Goal: Task Accomplishment & Management: Complete application form

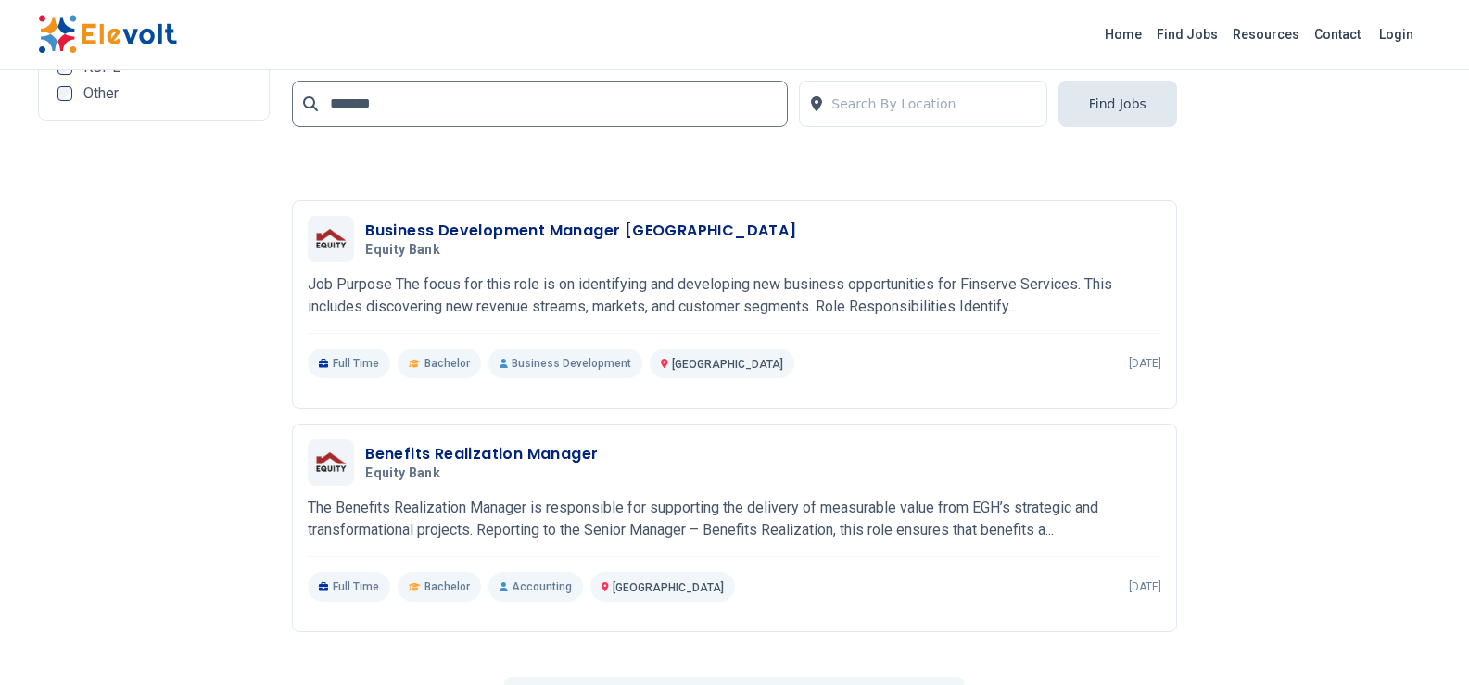
scroll to position [3986, 0]
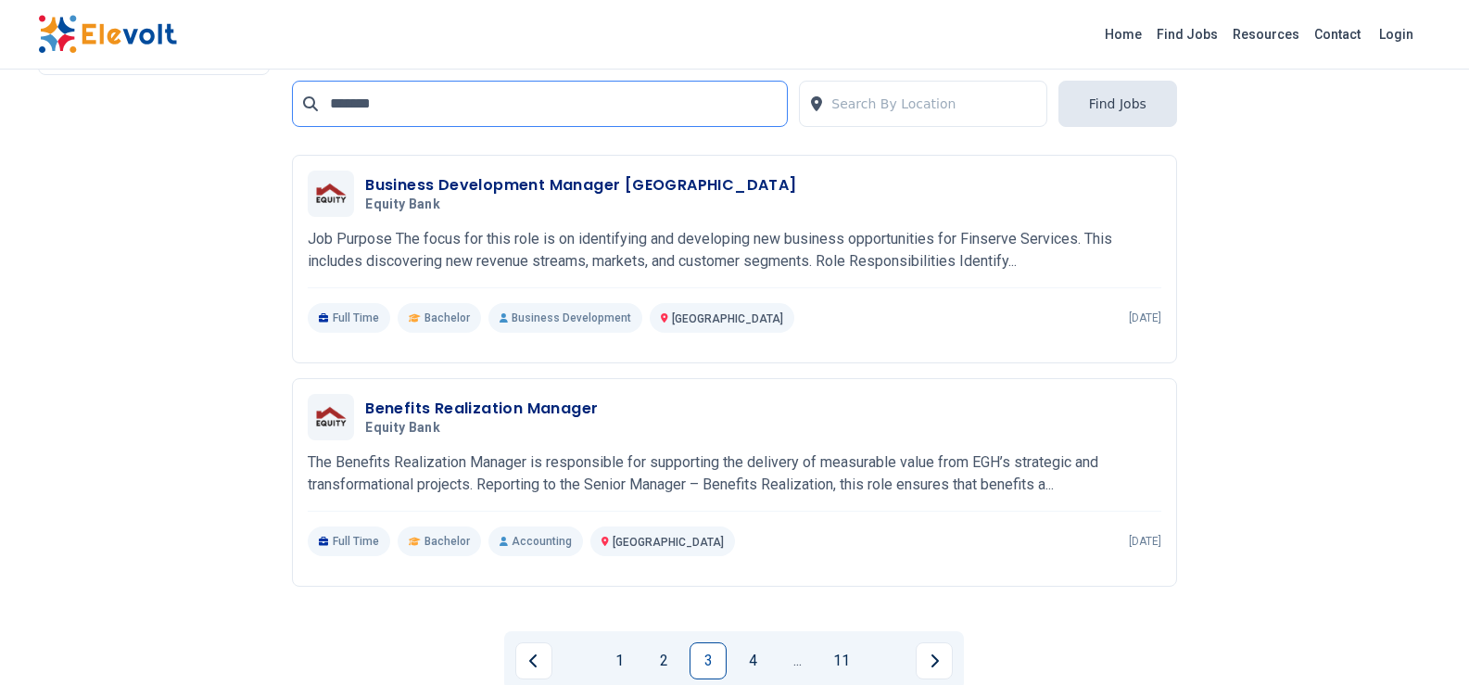
click at [336, 98] on input "*******" at bounding box center [540, 104] width 496 height 46
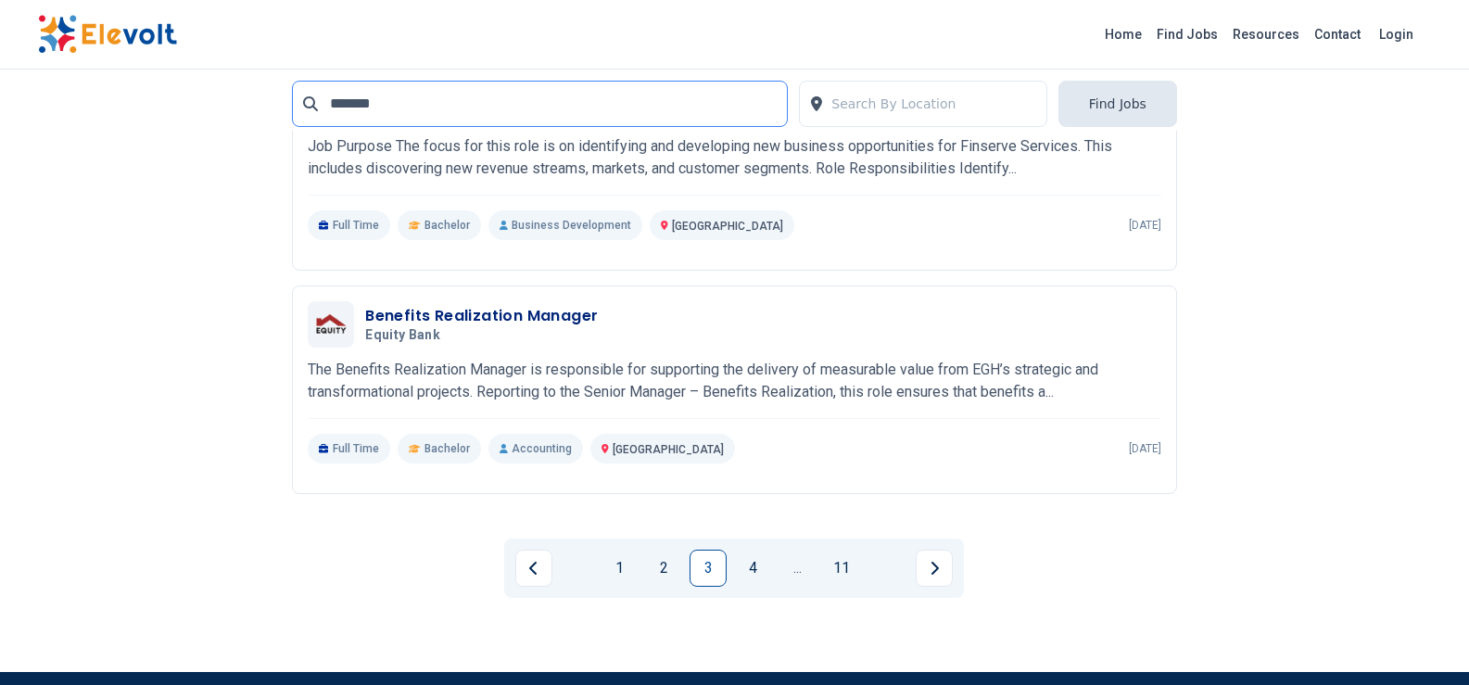
click at [328, 103] on input "*******" at bounding box center [540, 104] width 496 height 46
drag, startPoint x: 391, startPoint y: 106, endPoint x: 314, endPoint y: 102, distance: 77.0
click at [314, 102] on div "*******" at bounding box center [540, 104] width 496 height 46
type input "**********"
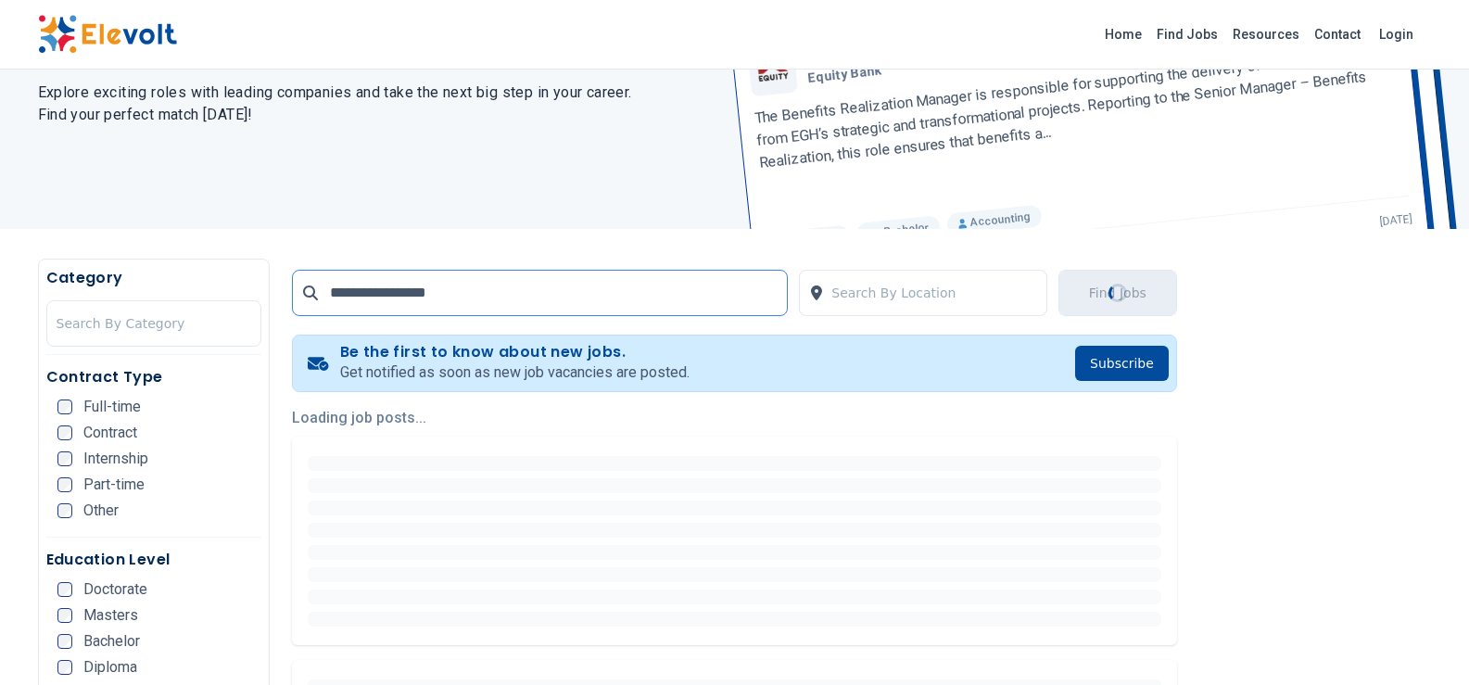
scroll to position [0, 0]
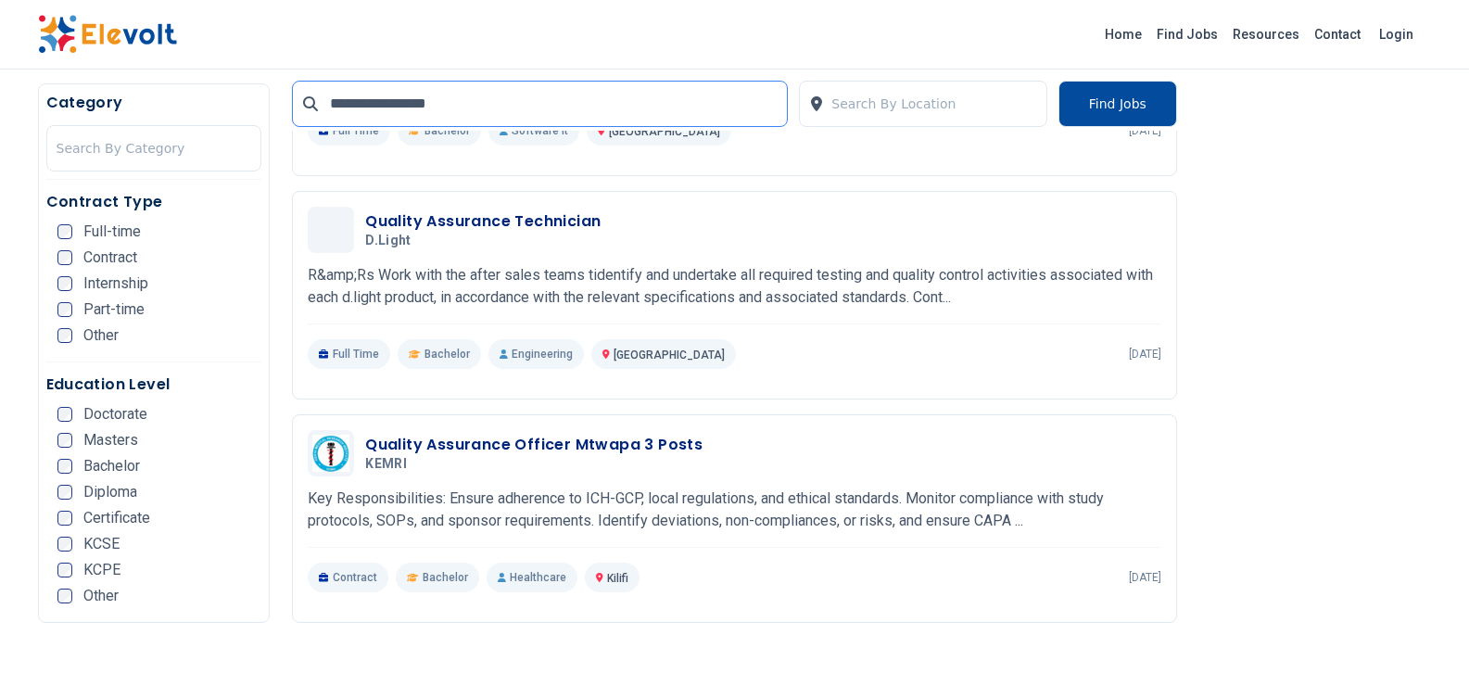
scroll to position [93, 0]
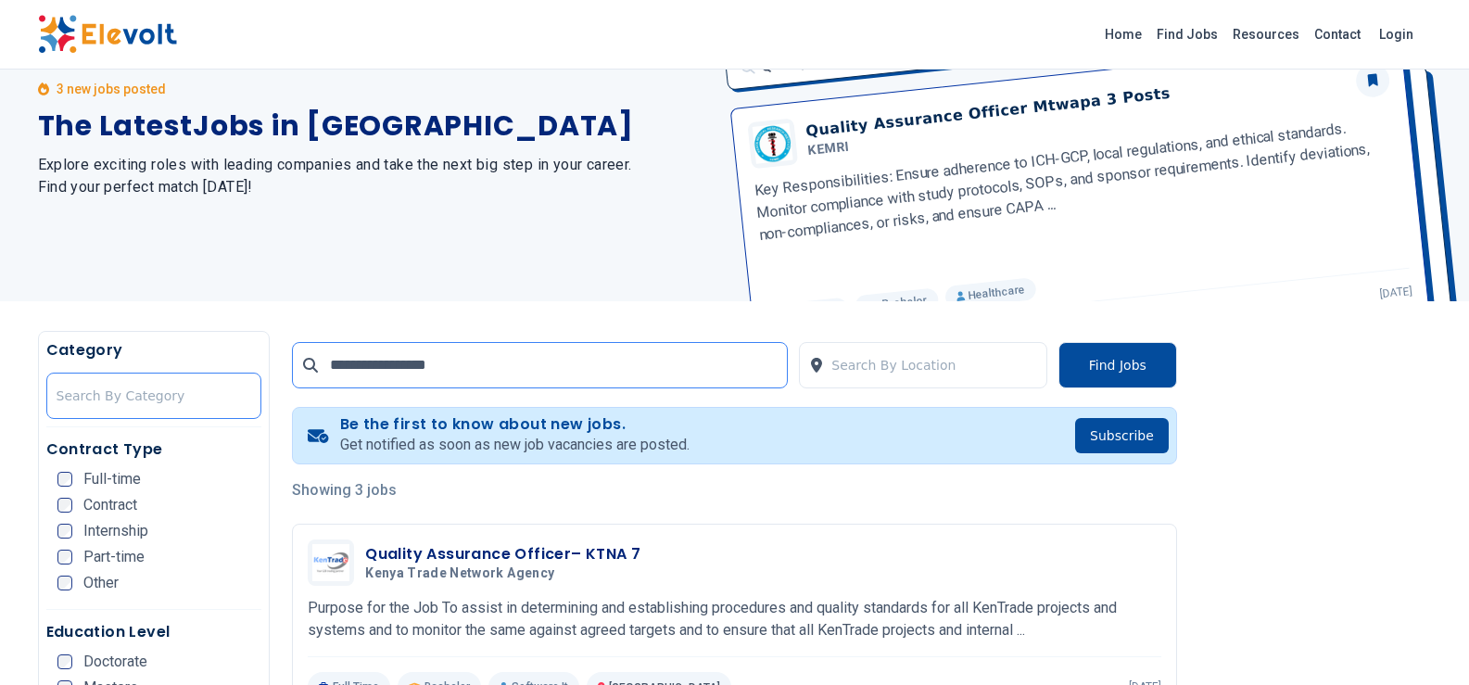
drag, startPoint x: 463, startPoint y: 369, endPoint x: 214, endPoint y: 374, distance: 248.5
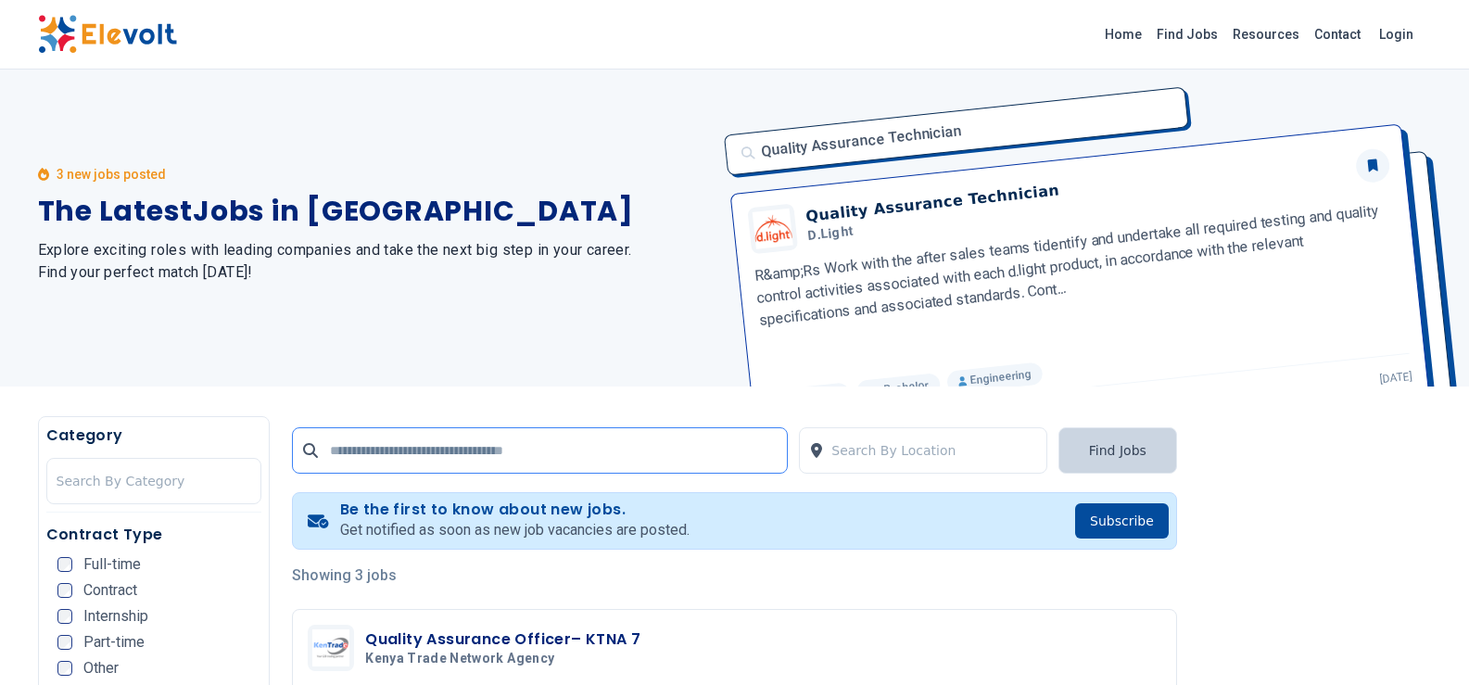
scroll to position [0, 0]
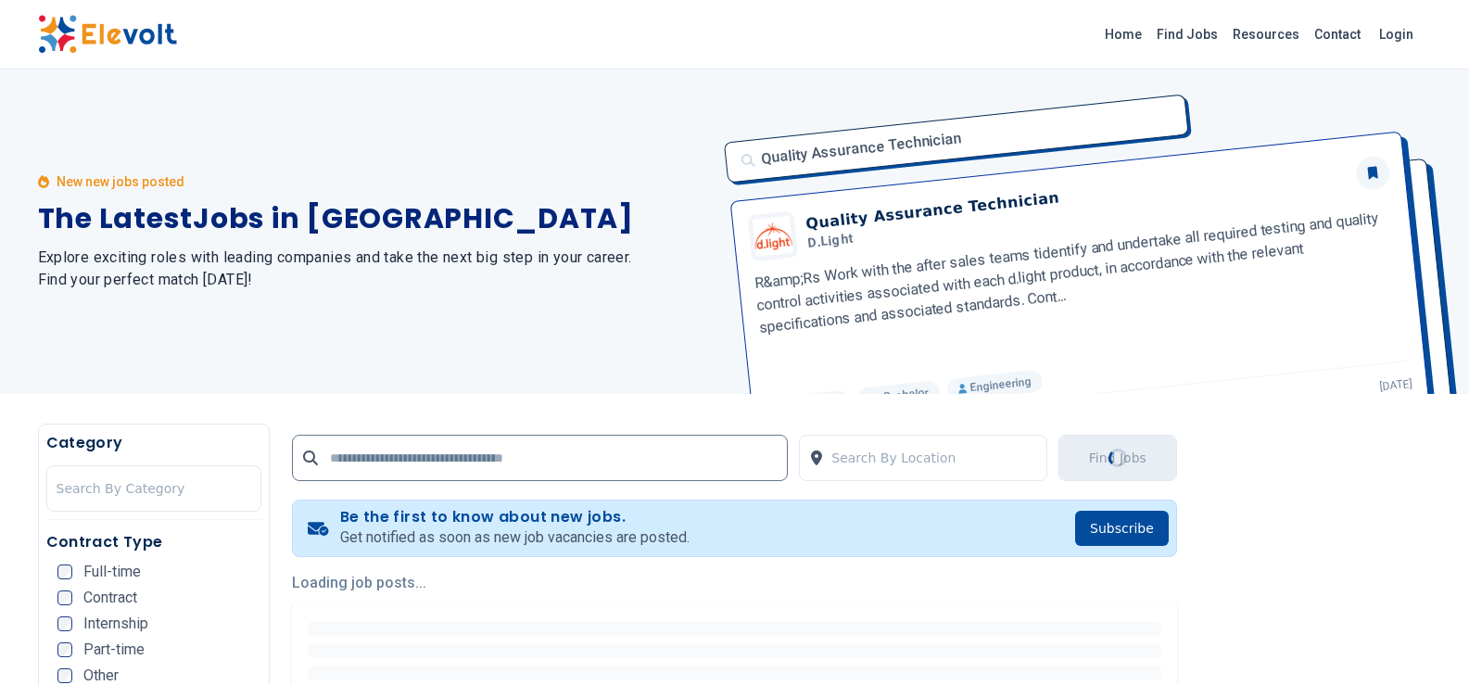
click at [1104, 364] on div "Quality Assurance Technician Quality Assurance Technician d.light R&amp;Rs Work…" at bounding box center [1072, 232] width 719 height 324
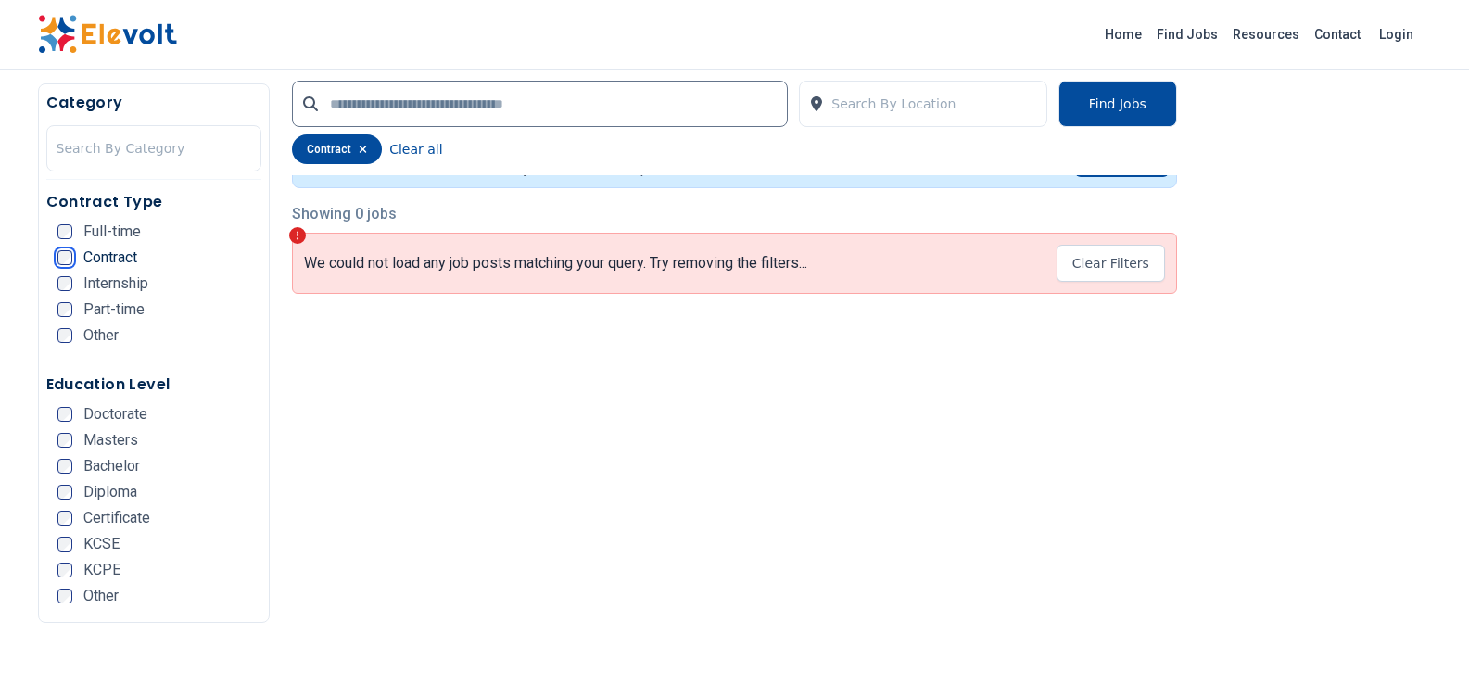
scroll to position [278, 0]
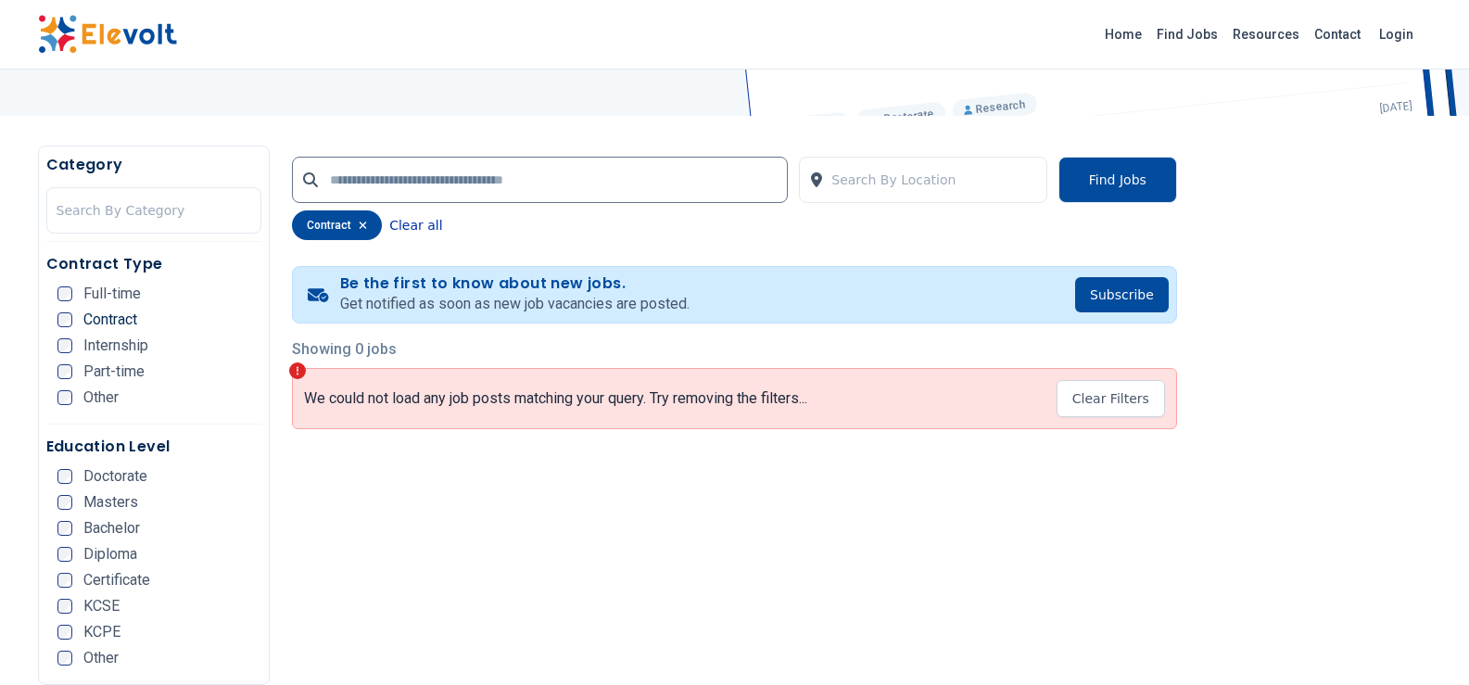
click at [408, 225] on button "Clear all" at bounding box center [415, 225] width 53 height 30
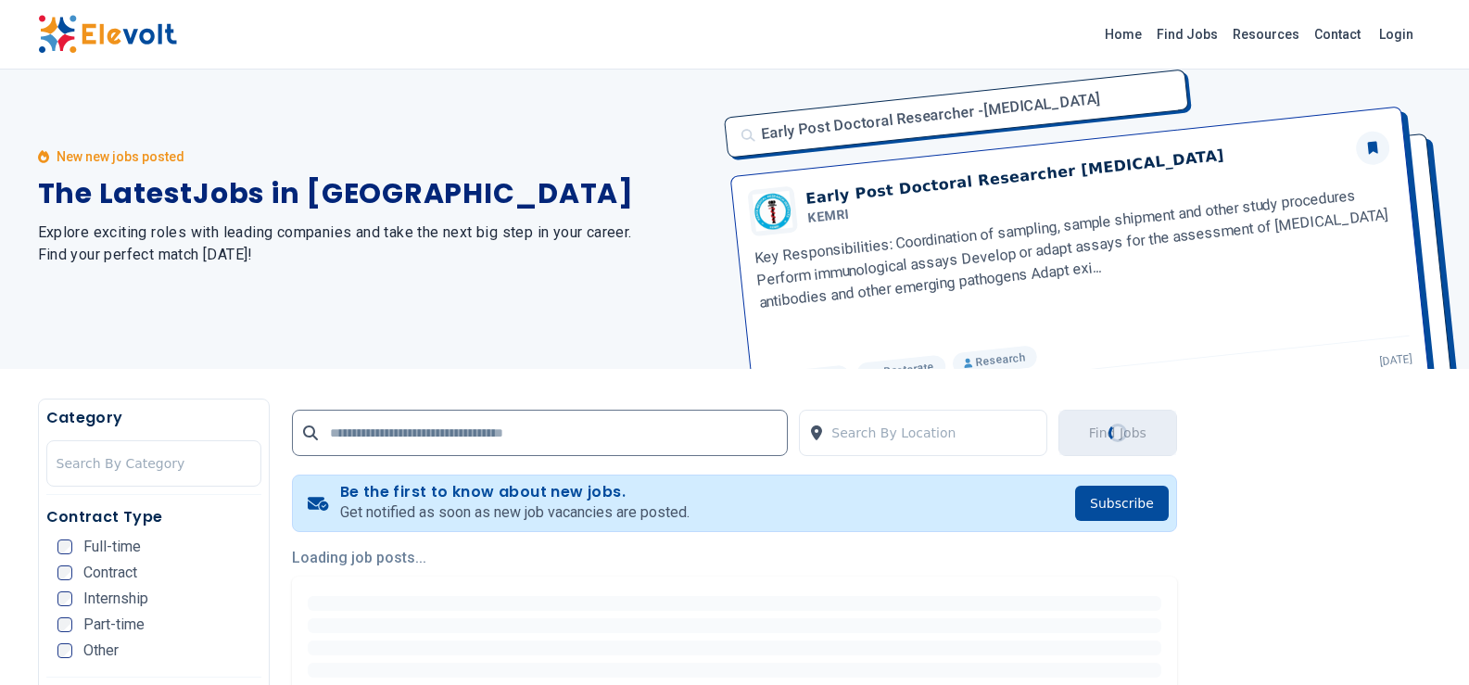
scroll to position [0, 0]
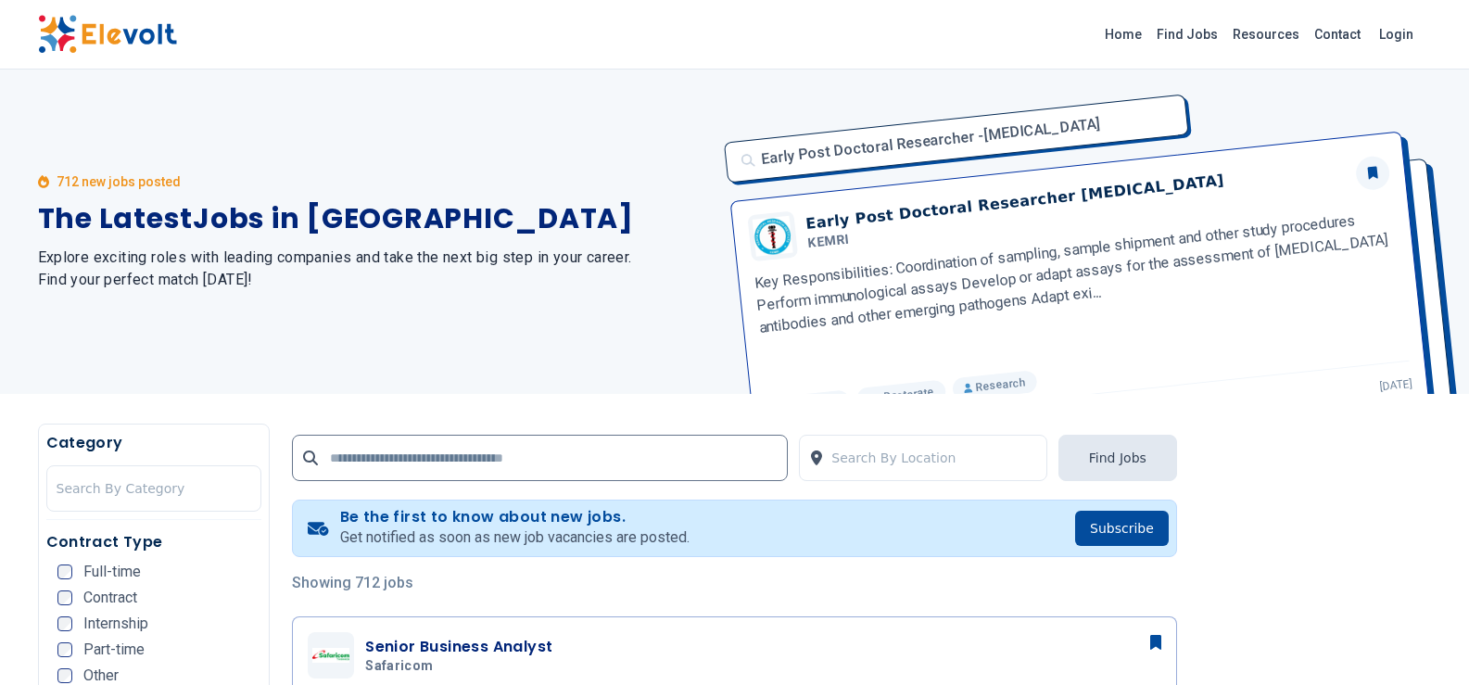
click at [93, 31] on img at bounding box center [107, 34] width 139 height 39
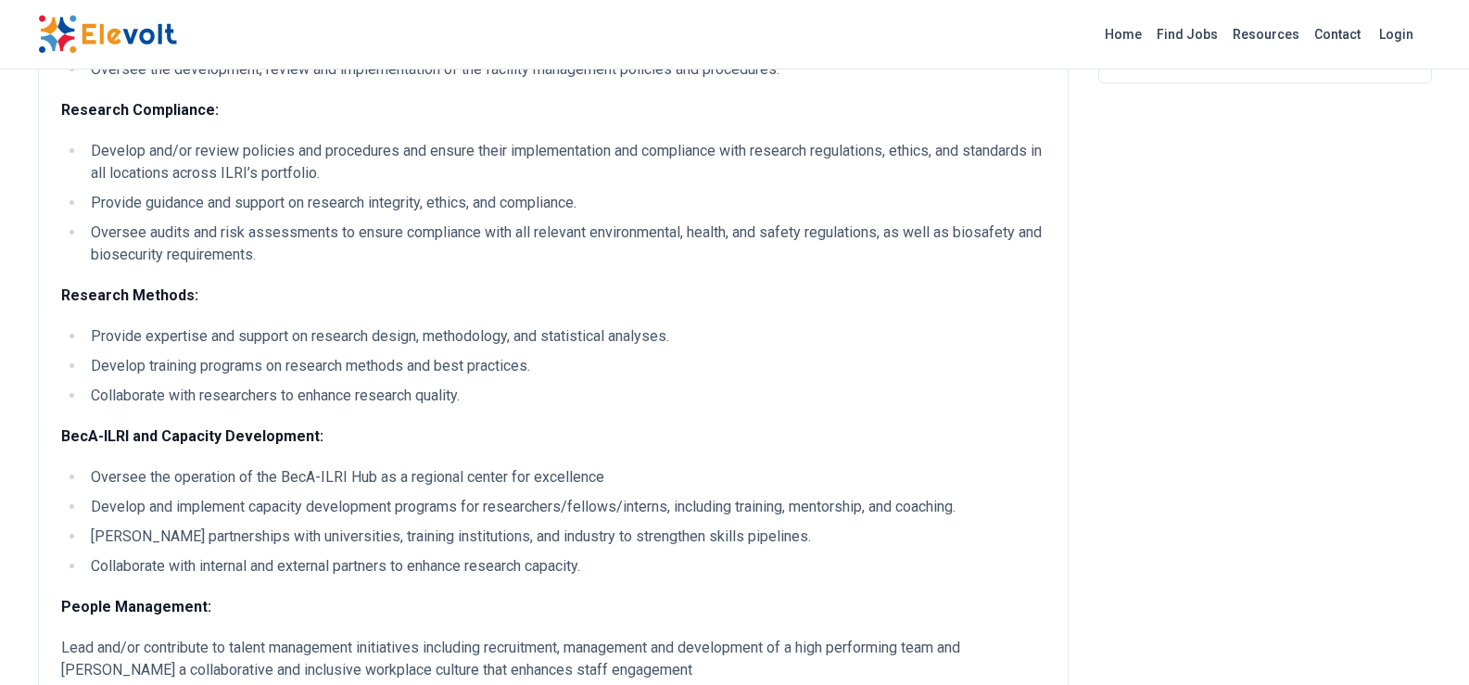
scroll to position [556, 0]
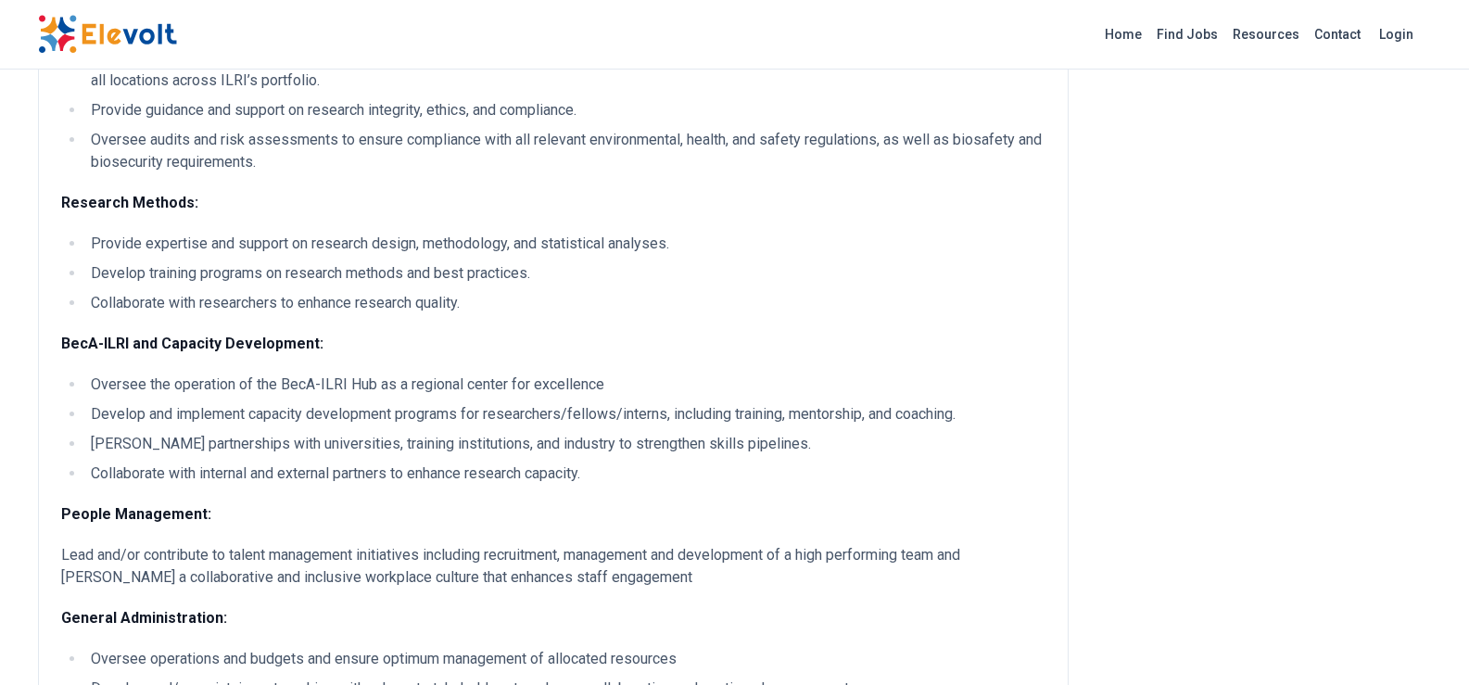
click at [225, 389] on li "Oversee the operation of the BecA-ILRI Hub as a regional center for excellence" at bounding box center [565, 385] width 960 height 22
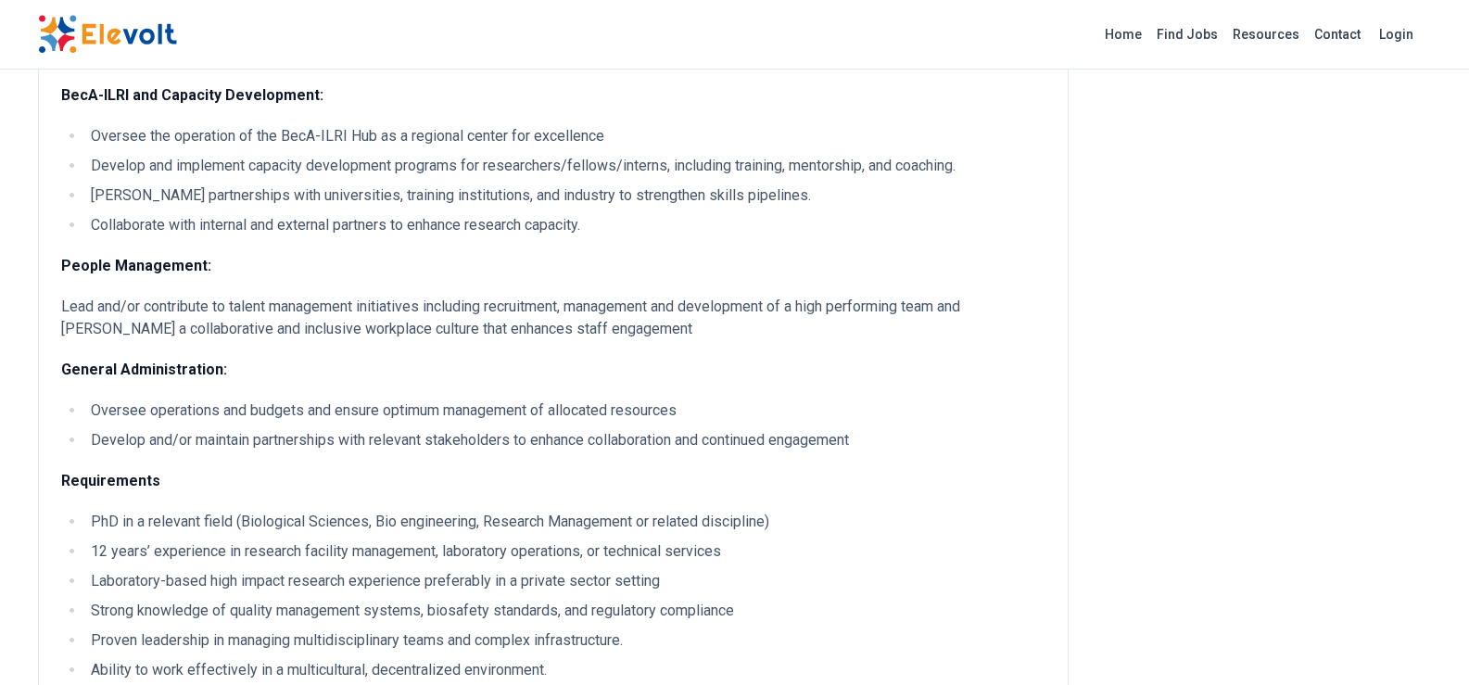
scroll to position [927, 0]
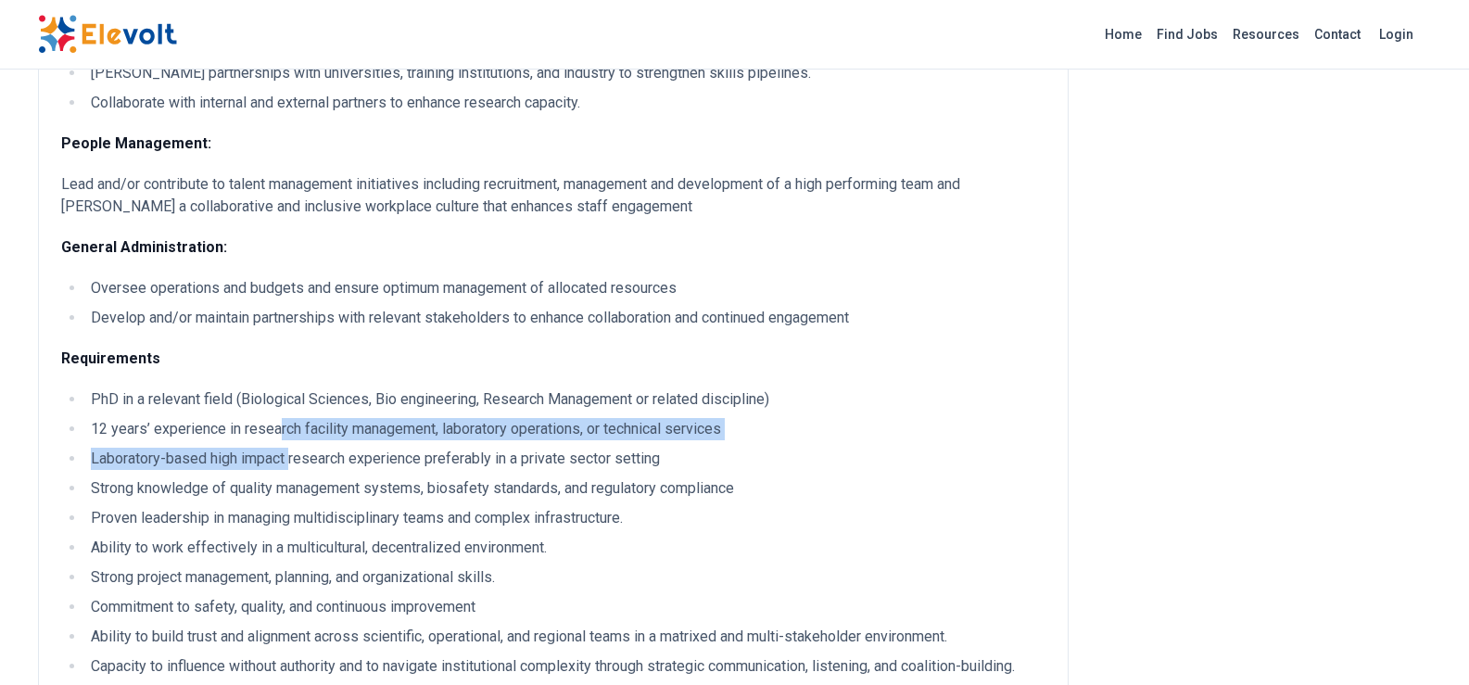
drag, startPoint x: 279, startPoint y: 427, endPoint x: 291, endPoint y: 448, distance: 23.7
click at [291, 448] on ul "PhD in a relevant field (Biological Sciences, Bio engineering, Research Managem…" at bounding box center [553, 588] width 984 height 400
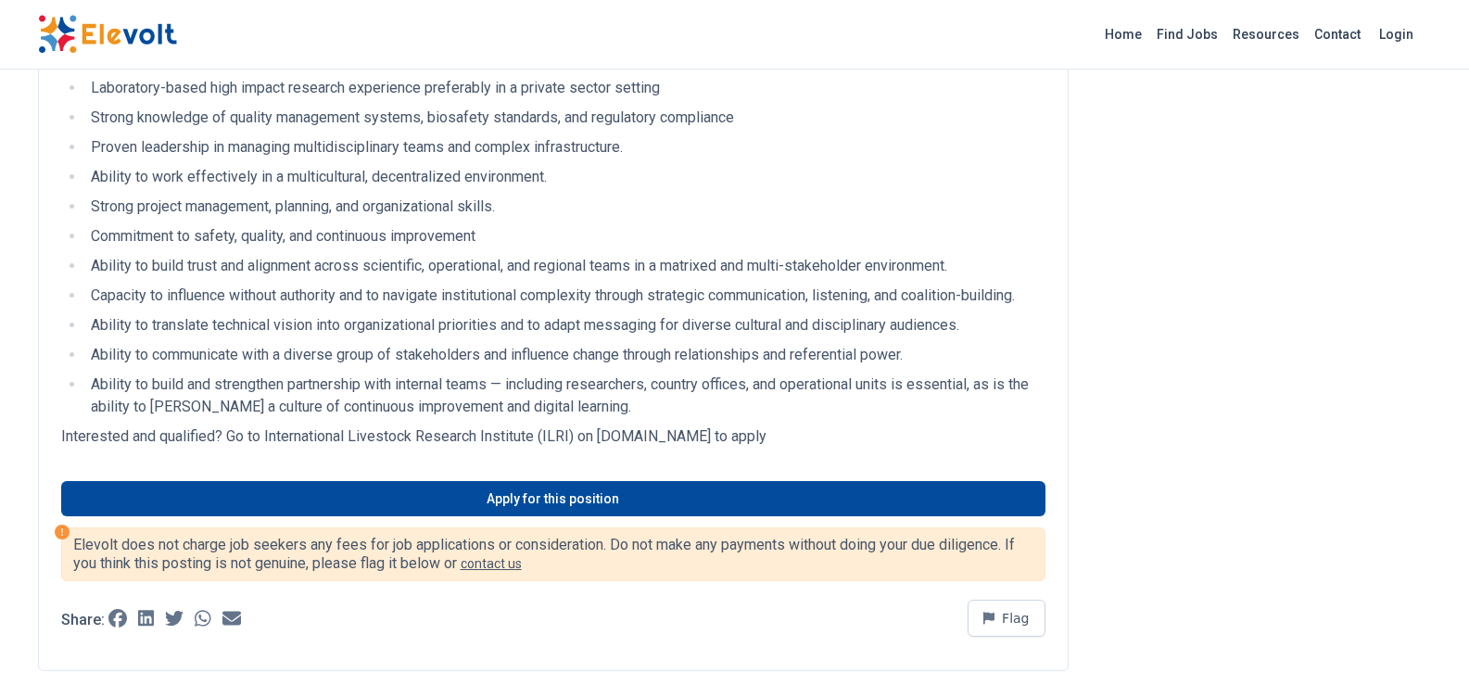
click at [246, 265] on li "Ability to build trust and alignment across scientific, operational, and region…" at bounding box center [565, 266] width 960 height 22
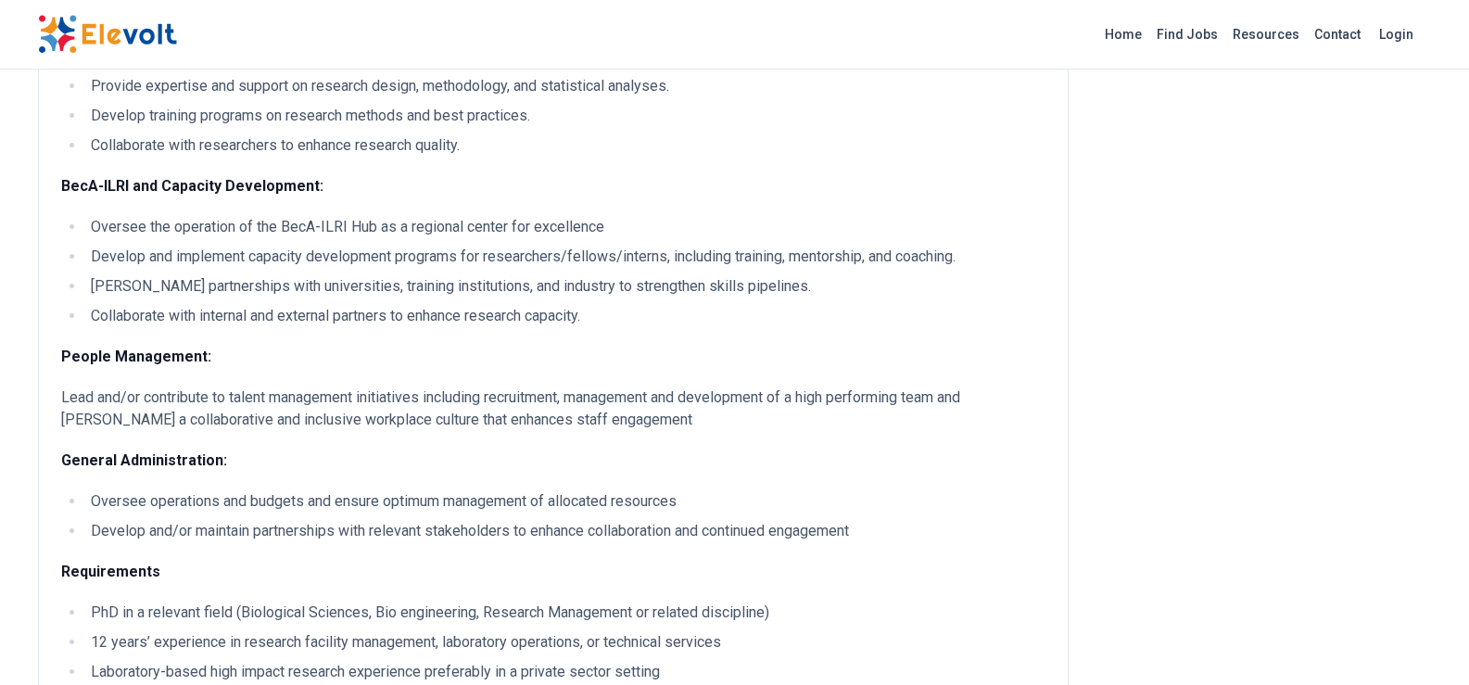
scroll to position [649, 0]
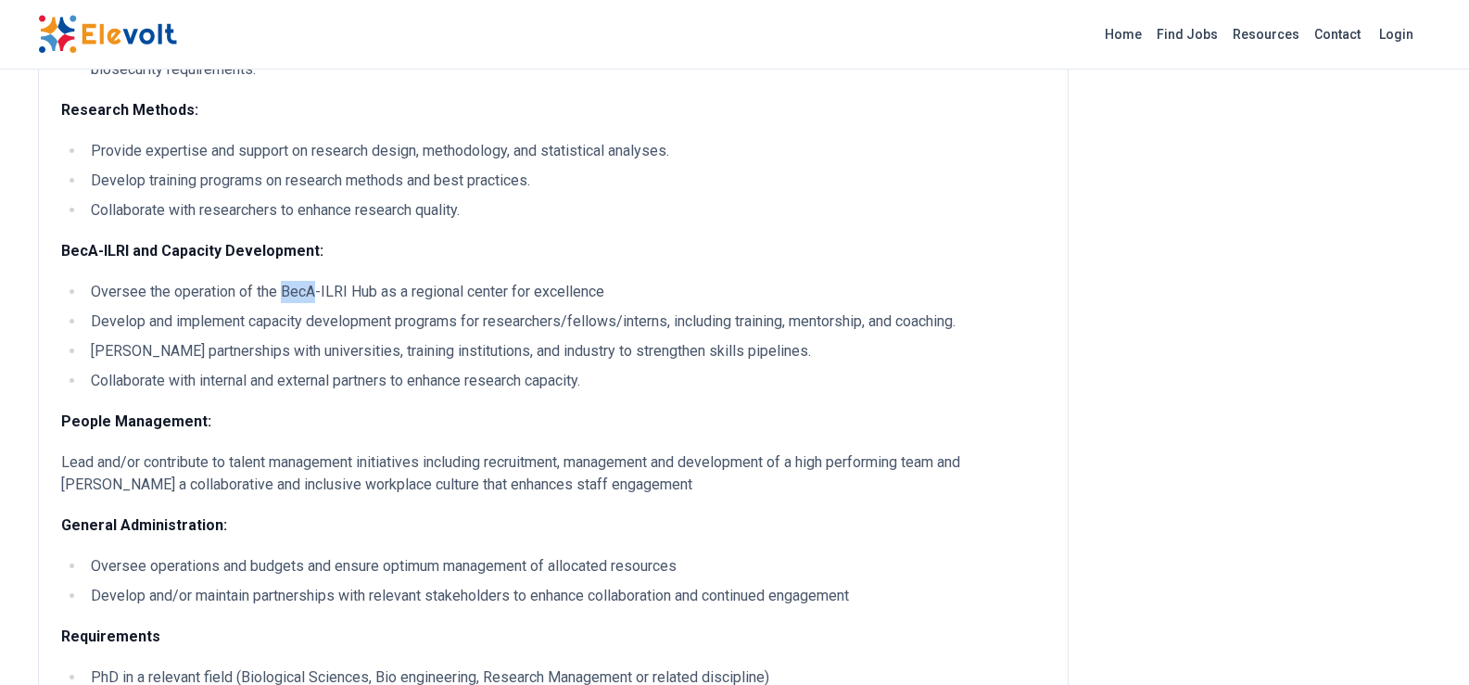
drag, startPoint x: 283, startPoint y: 290, endPoint x: 314, endPoint y: 290, distance: 31.5
click at [314, 290] on li "Oversee the operation of the BecA-ILRI Hub as a regional center for excellence" at bounding box center [565, 292] width 960 height 22
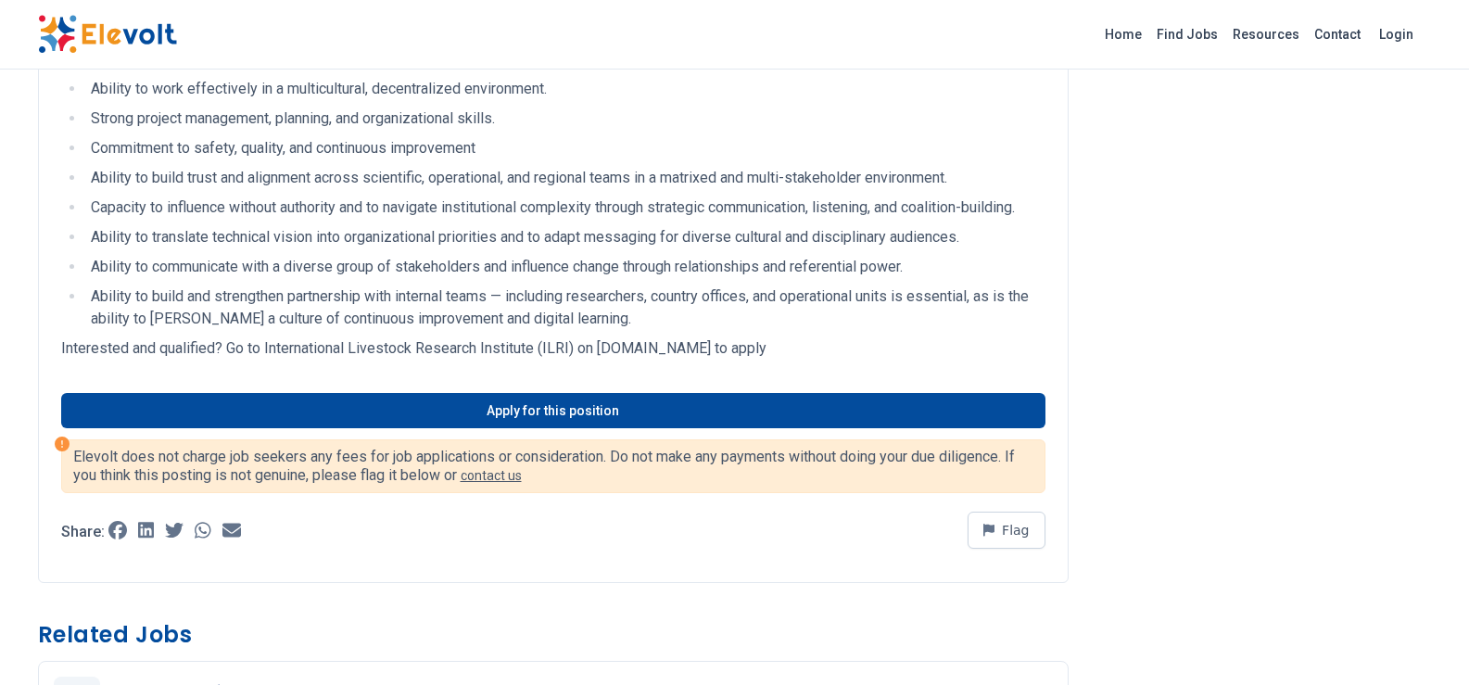
scroll to position [1390, 0]
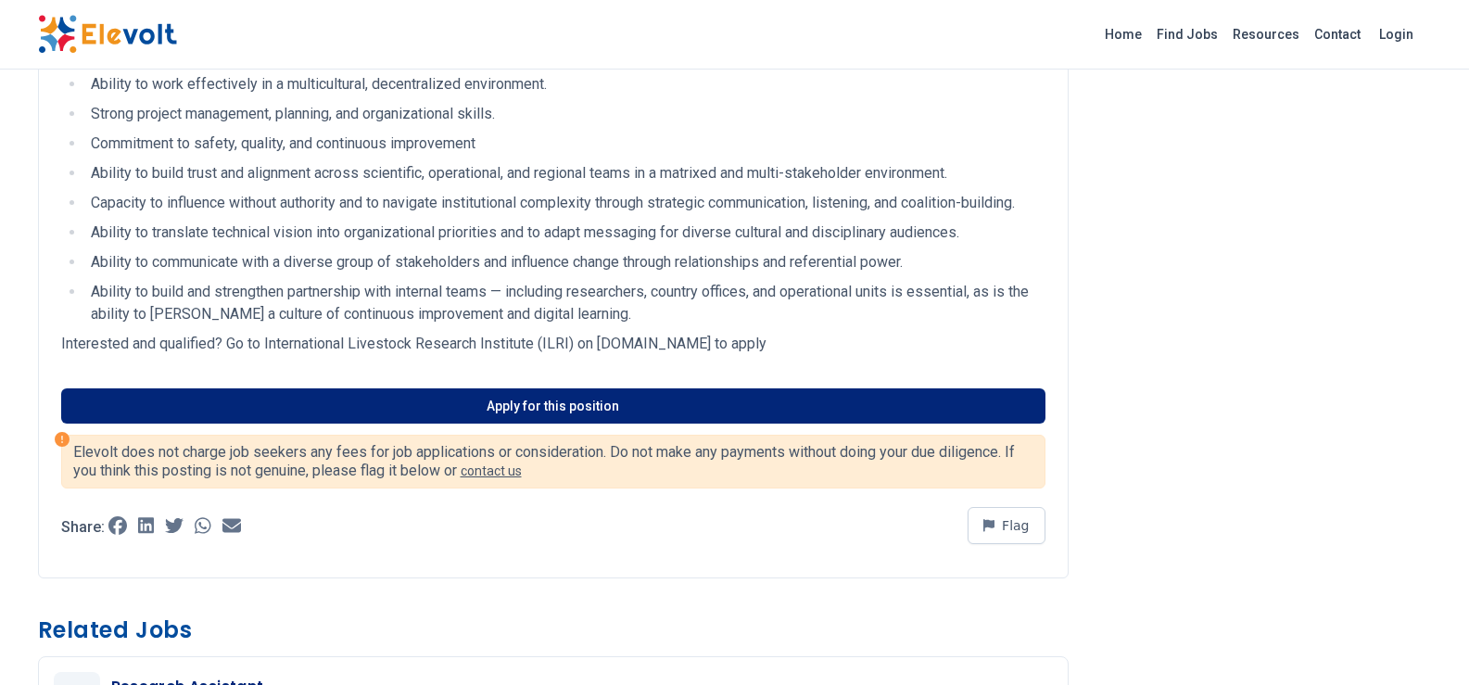
click at [584, 403] on link "Apply for this position" at bounding box center [553, 405] width 984 height 35
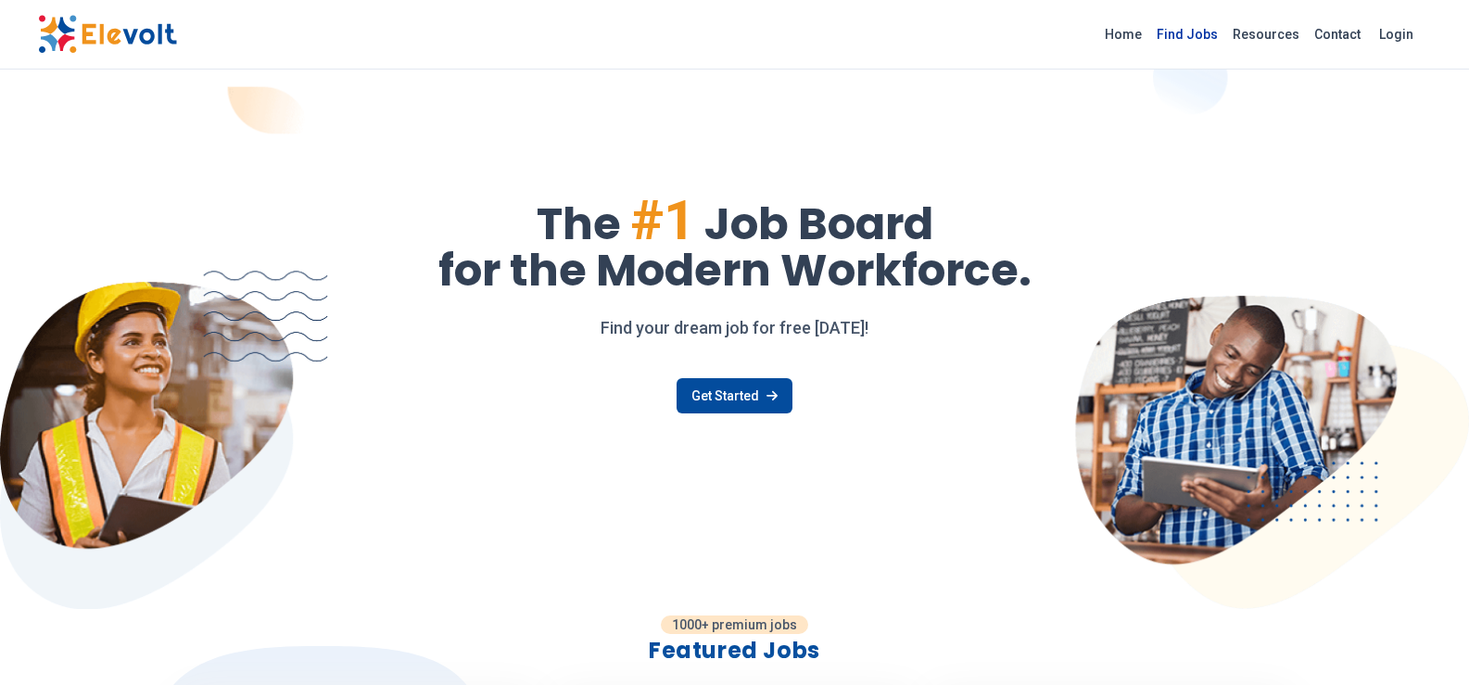
click at [1204, 37] on link "Find Jobs" at bounding box center [1187, 34] width 76 height 30
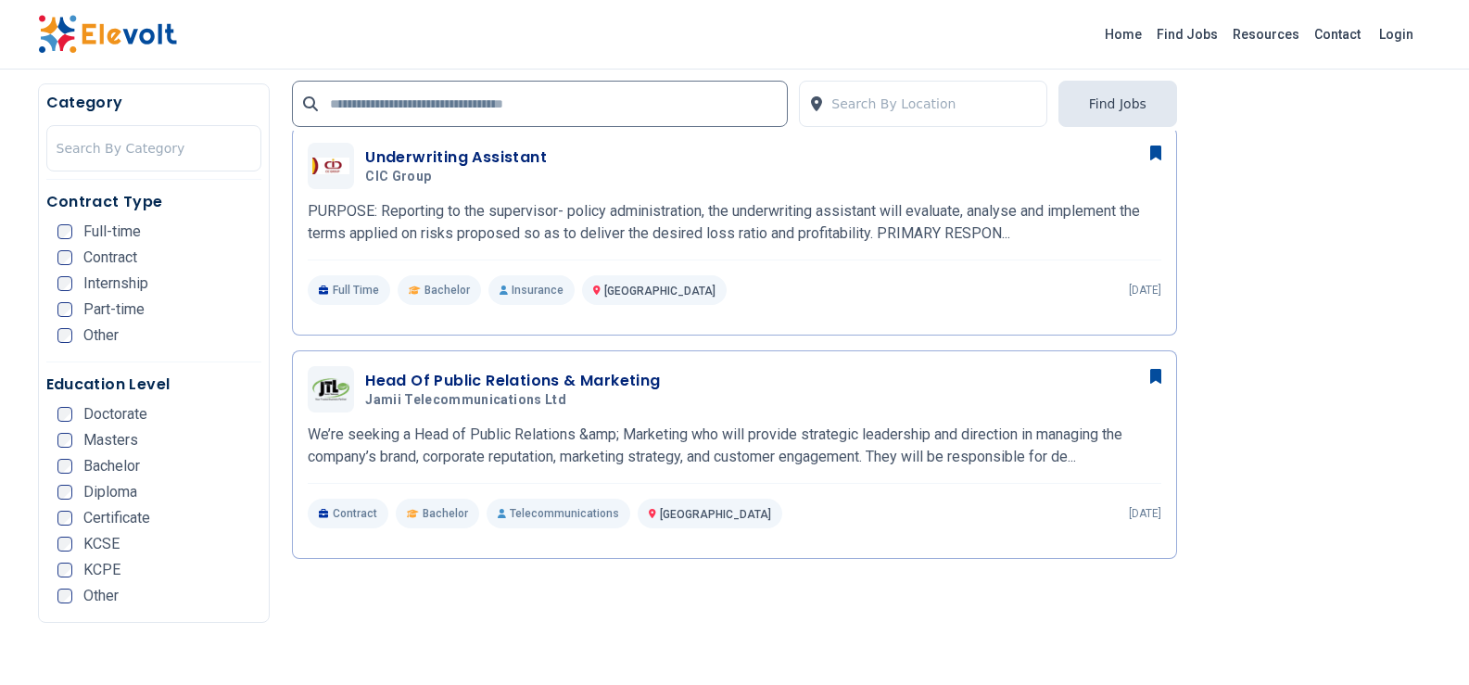
scroll to position [1205, 0]
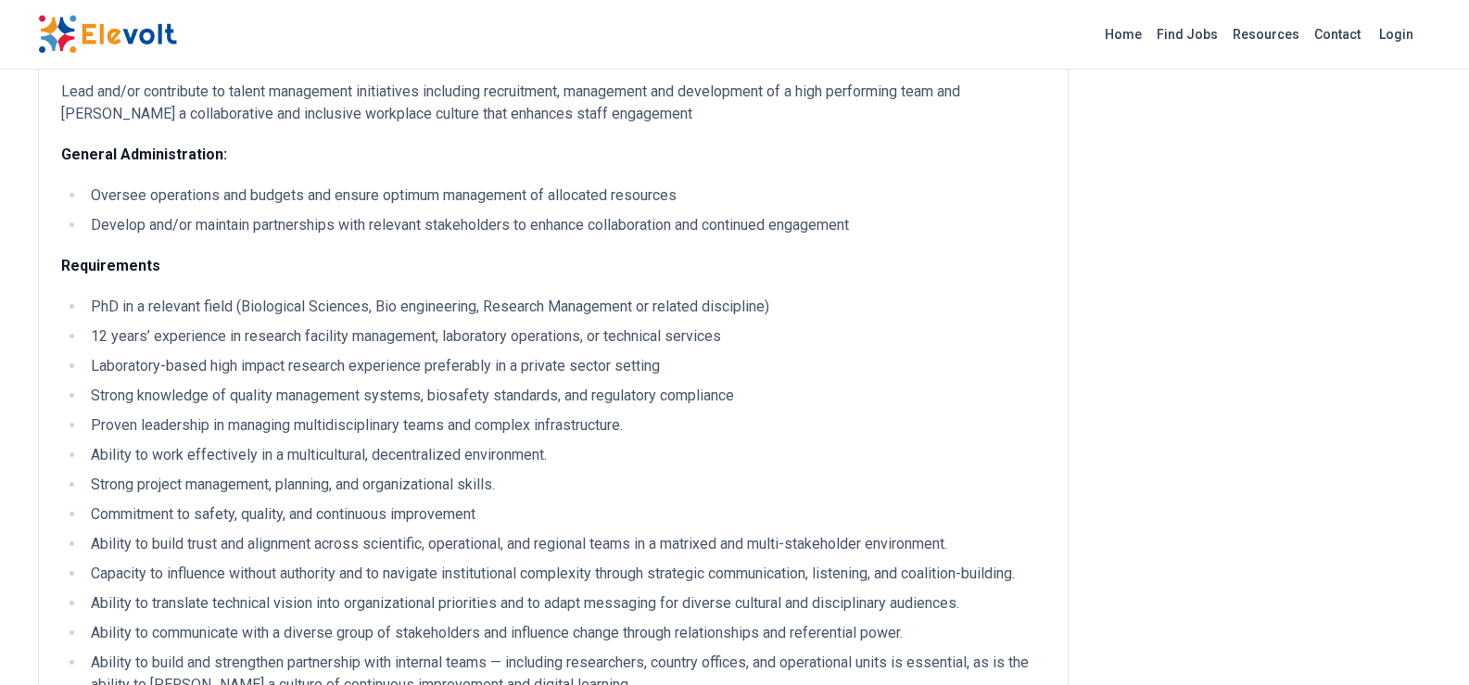
scroll to position [1375, 0]
